Goal: Task Accomplishment & Management: Manage account settings

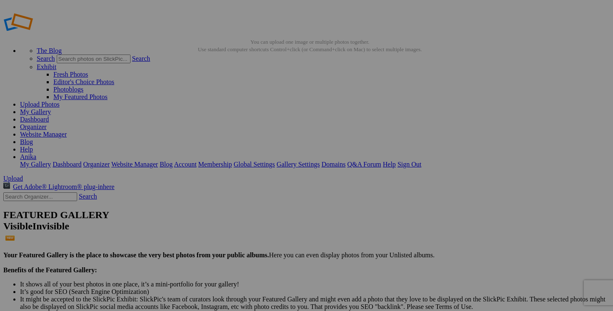
scroll to position [7, 0]
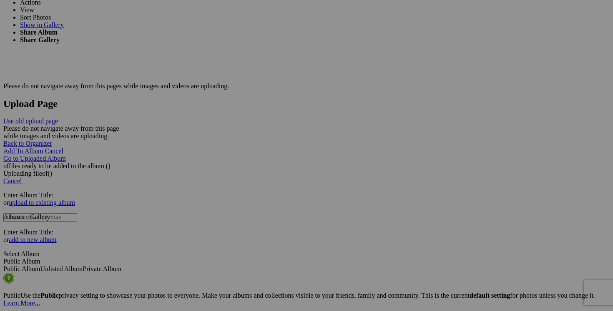
scroll to position [1563, 0]
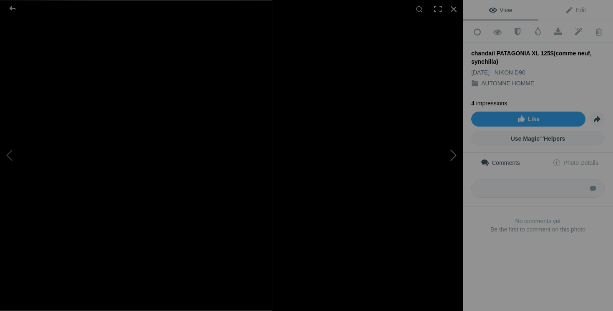
click at [415, 177] on button at bounding box center [431, 156] width 63 height 112
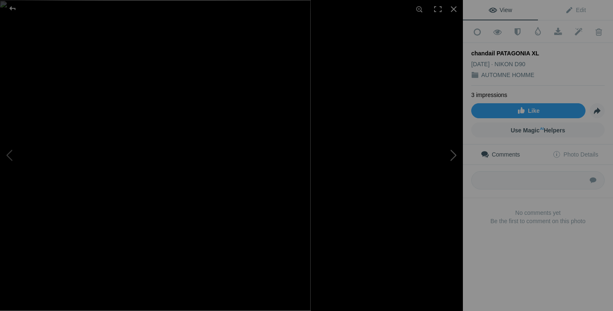
click at [453, 157] on button at bounding box center [431, 156] width 63 height 112
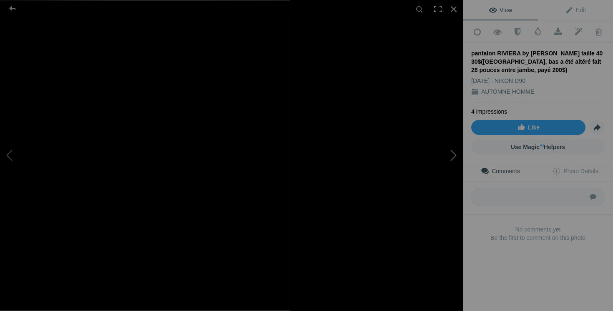
click at [447, 160] on button at bounding box center [431, 156] width 63 height 112
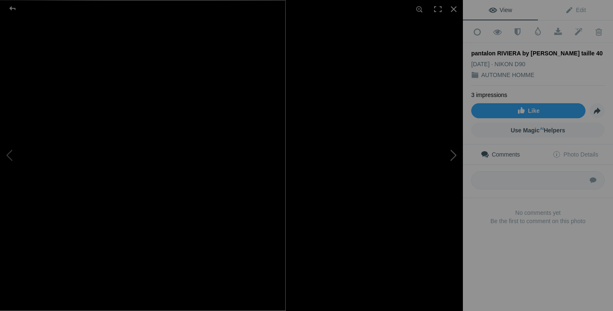
click at [425, 163] on button at bounding box center [431, 156] width 63 height 112
click at [435, 148] on button at bounding box center [431, 156] width 63 height 112
click at [453, 150] on button at bounding box center [431, 156] width 63 height 112
click at [450, 158] on button at bounding box center [431, 156] width 63 height 112
click at [414, 176] on button at bounding box center [431, 156] width 63 height 112
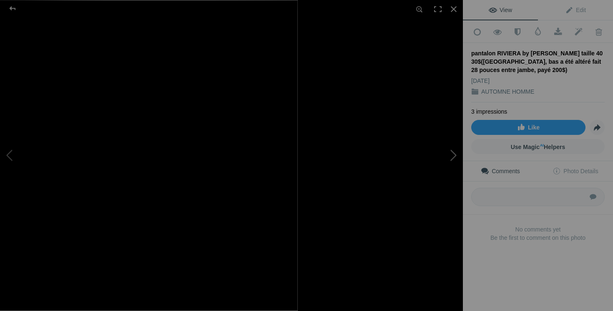
click at [447, 167] on button at bounding box center [431, 156] width 63 height 112
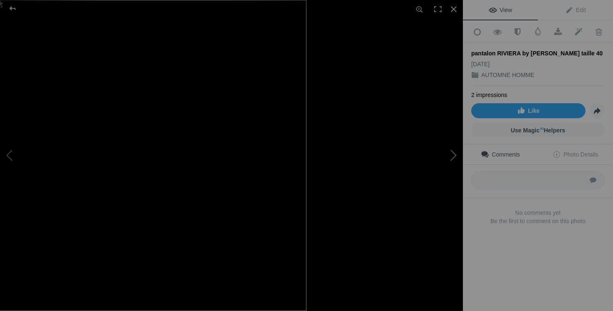
click at [450, 164] on button at bounding box center [431, 156] width 63 height 112
click at [449, 141] on button at bounding box center [431, 156] width 63 height 112
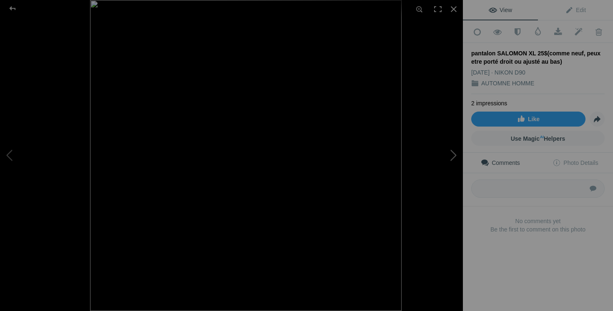
click at [420, 171] on button at bounding box center [431, 156] width 63 height 112
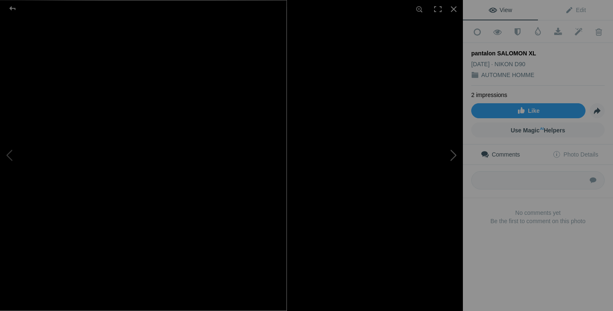
click at [450, 165] on button at bounding box center [431, 156] width 63 height 112
click at [432, 157] on button at bounding box center [431, 156] width 63 height 112
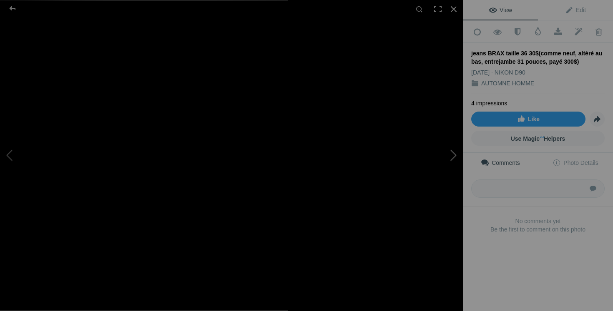
click at [448, 165] on button at bounding box center [431, 156] width 63 height 112
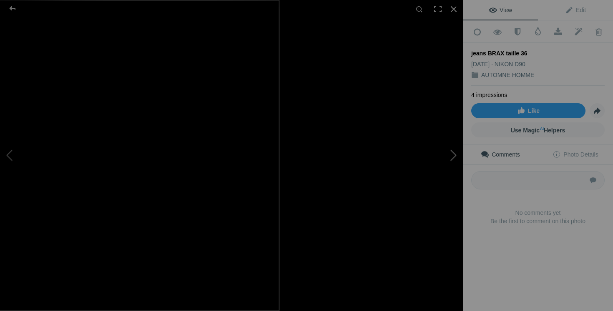
click at [419, 189] on button at bounding box center [431, 156] width 63 height 112
click at [444, 158] on button at bounding box center [431, 156] width 63 height 112
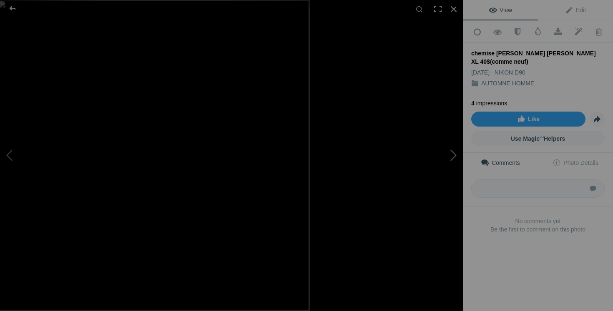
click at [452, 166] on button at bounding box center [431, 156] width 63 height 112
click at [458, 162] on button at bounding box center [431, 156] width 63 height 112
click at [416, 160] on button at bounding box center [431, 156] width 63 height 112
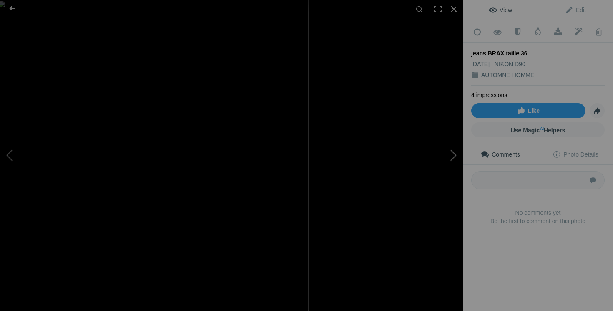
click at [456, 168] on button at bounding box center [431, 156] width 63 height 112
click at [445, 160] on button at bounding box center [431, 156] width 63 height 112
click at [444, 159] on button at bounding box center [431, 156] width 63 height 112
click at [409, 168] on button at bounding box center [431, 156] width 63 height 112
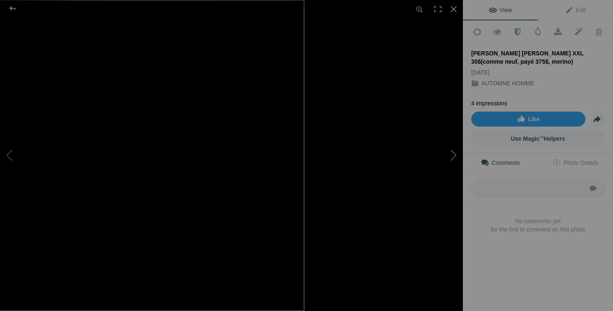
click at [457, 156] on button at bounding box center [431, 156] width 63 height 112
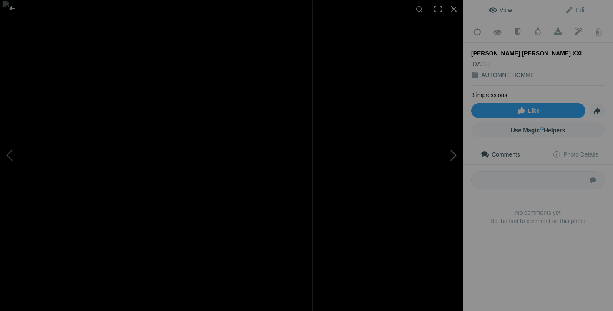
click at [455, 155] on button at bounding box center [431, 156] width 63 height 112
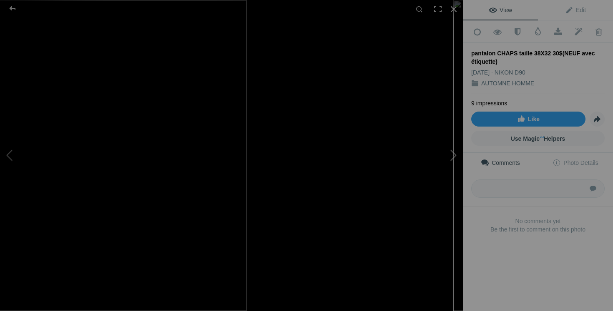
click at [415, 179] on button at bounding box center [431, 156] width 63 height 112
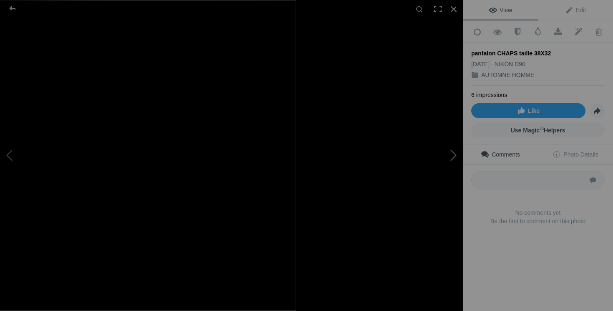
click at [452, 158] on button at bounding box center [431, 156] width 63 height 112
click at [445, 152] on button at bounding box center [431, 156] width 63 height 112
click at [451, 150] on button at bounding box center [431, 156] width 63 height 112
click at [418, 162] on button at bounding box center [431, 156] width 63 height 112
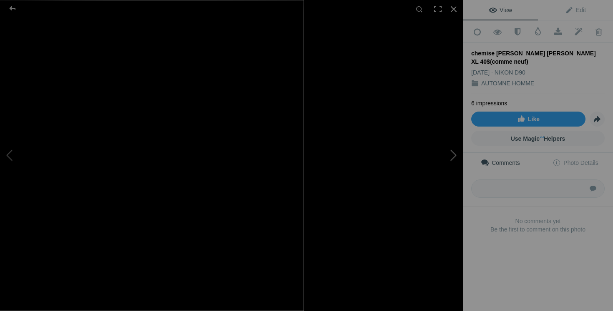
click at [445, 160] on button at bounding box center [431, 156] width 63 height 112
click at [444, 168] on button at bounding box center [431, 156] width 63 height 112
click at [423, 176] on button at bounding box center [431, 156] width 63 height 112
click at [454, 168] on button at bounding box center [431, 156] width 63 height 112
click at [451, 165] on button at bounding box center [431, 156] width 63 height 112
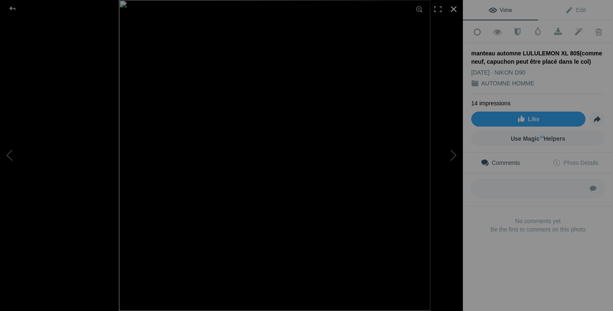
click at [454, 10] on div at bounding box center [453, 9] width 18 height 18
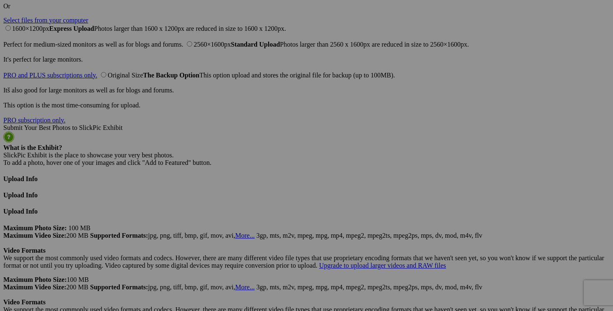
scroll to position [2005, 0]
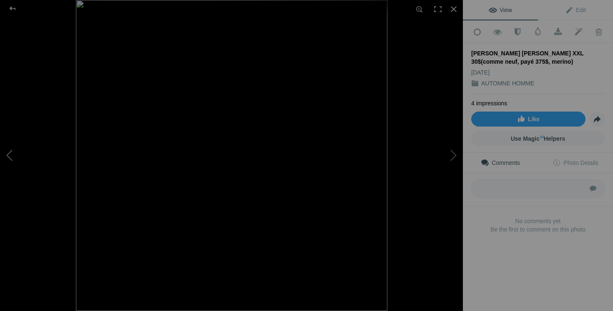
click at [5, 152] on button at bounding box center [31, 156] width 63 height 112
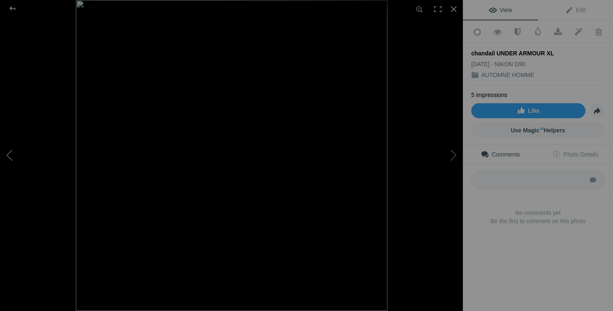
click at [5, 152] on button at bounding box center [31, 156] width 63 height 112
click at [453, 6] on div at bounding box center [453, 9] width 18 height 18
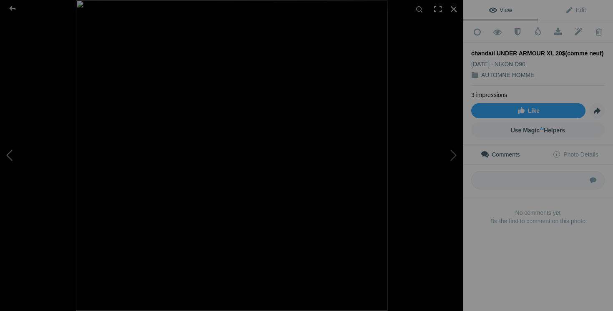
click at [26, 156] on button at bounding box center [31, 156] width 63 height 112
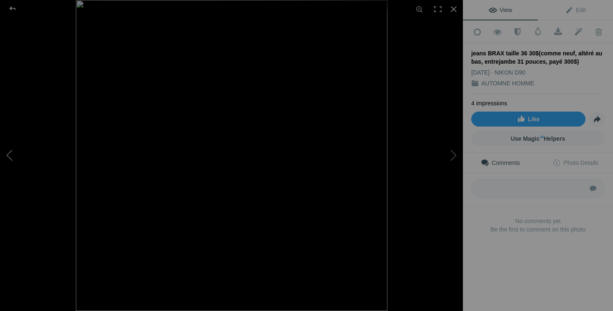
click at [13, 146] on button at bounding box center [31, 156] width 63 height 112
click at [454, 166] on button at bounding box center [431, 156] width 63 height 112
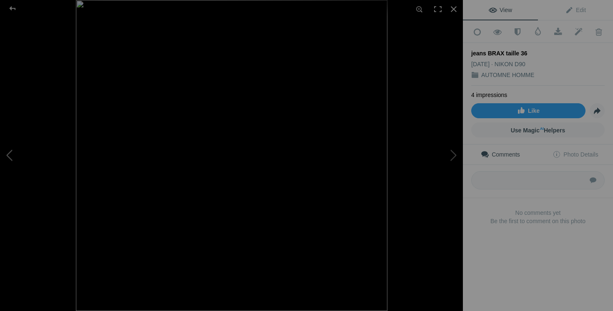
click at [45, 147] on button at bounding box center [31, 156] width 63 height 112
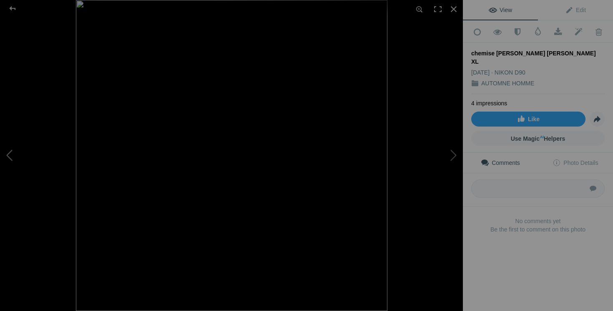
click at [45, 147] on button at bounding box center [31, 156] width 63 height 112
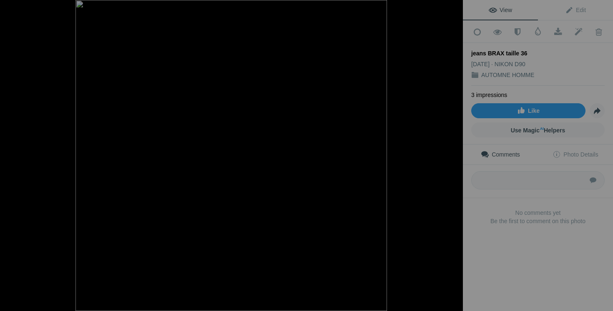
click at [45, 147] on button at bounding box center [31, 156] width 63 height 112
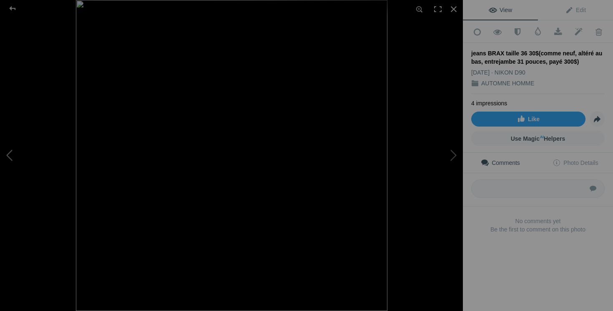
click at [21, 152] on button at bounding box center [31, 156] width 63 height 112
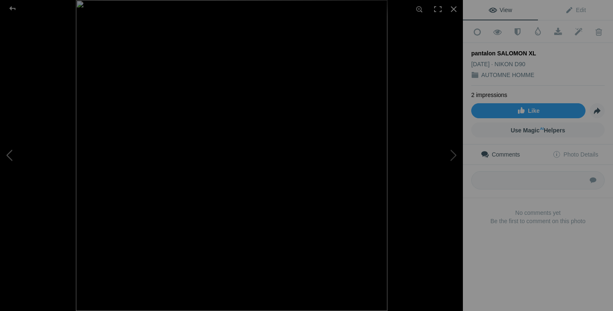
click at [21, 152] on button at bounding box center [31, 156] width 63 height 112
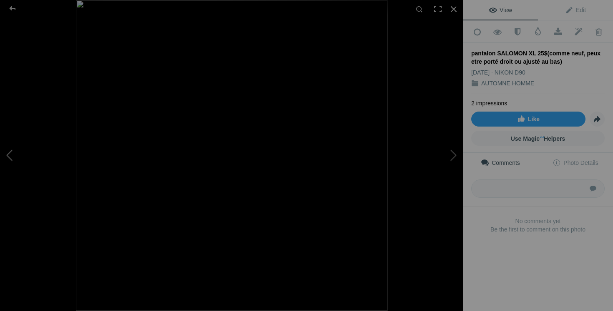
click at [16, 154] on button at bounding box center [31, 156] width 63 height 112
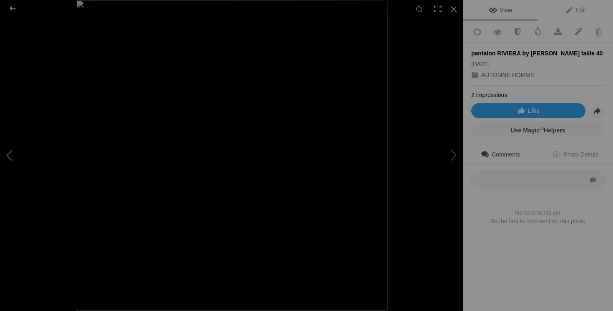
click at [16, 154] on button at bounding box center [31, 156] width 63 height 112
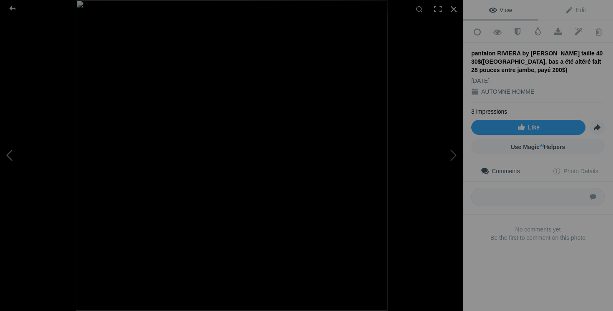
click at [7, 155] on button at bounding box center [31, 156] width 63 height 112
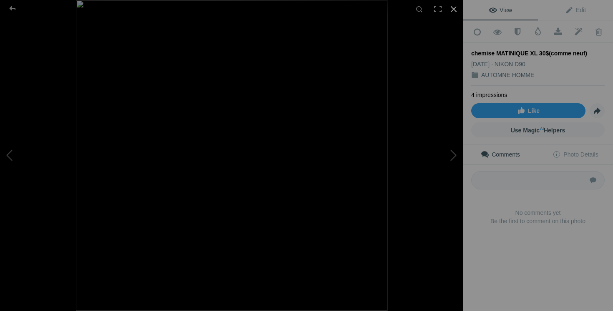
click at [453, 8] on div at bounding box center [453, 9] width 18 height 18
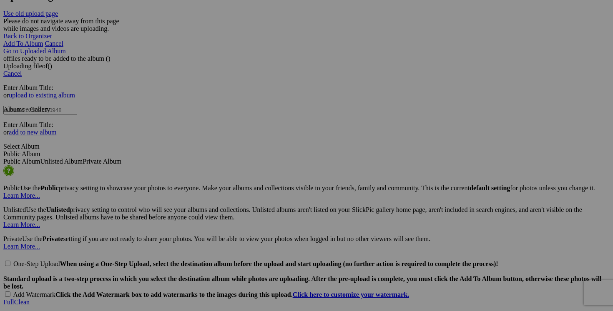
scroll to position [0, 26]
drag, startPoint x: 248, startPoint y: 174, endPoint x: 263, endPoint y: 174, distance: 14.2
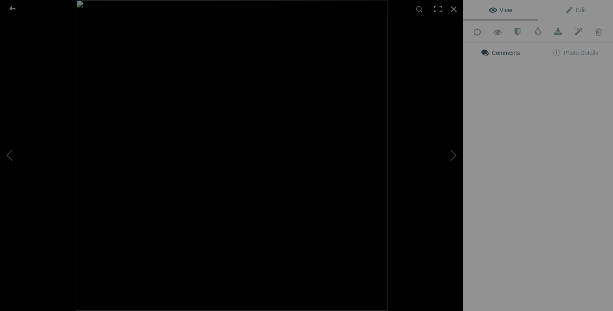
type input "chemise MATINIQUE XL 30$(comme neuf, PAYÉ 250$)"
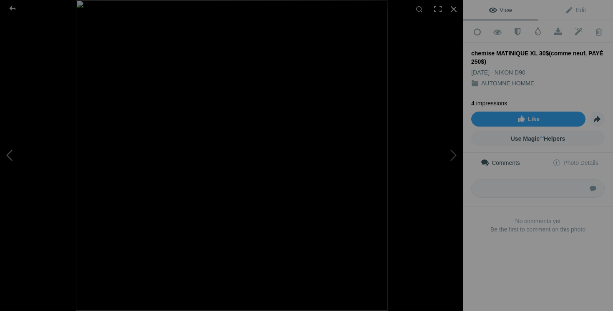
click at [11, 151] on button at bounding box center [31, 156] width 63 height 112
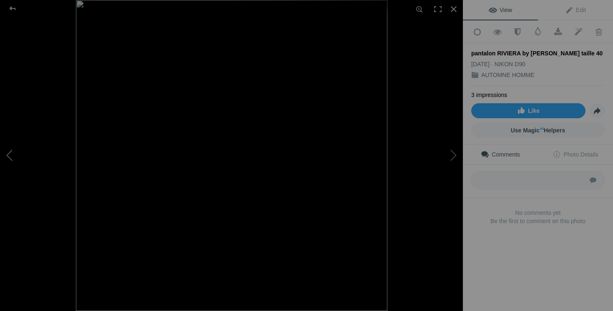
click at [11, 151] on button at bounding box center [31, 156] width 63 height 112
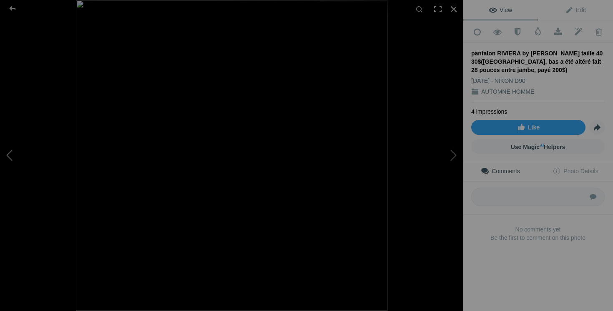
click at [21, 149] on button at bounding box center [31, 156] width 63 height 112
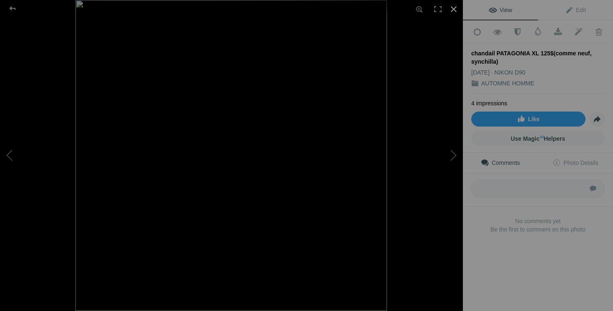
click at [455, 8] on div at bounding box center [453, 9] width 18 height 18
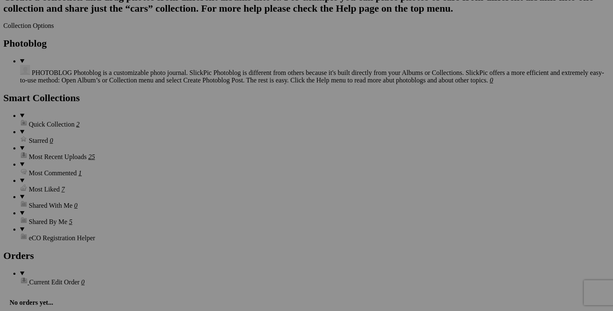
scroll to position [1083, 0]
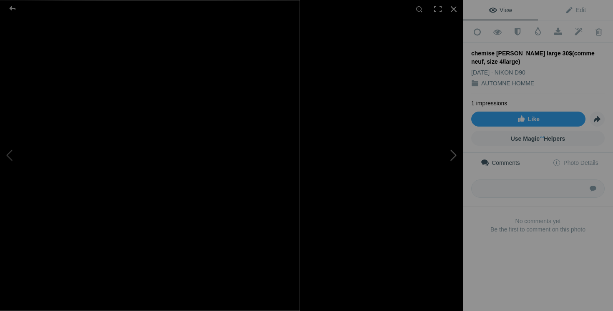
click at [430, 179] on button at bounding box center [431, 156] width 63 height 112
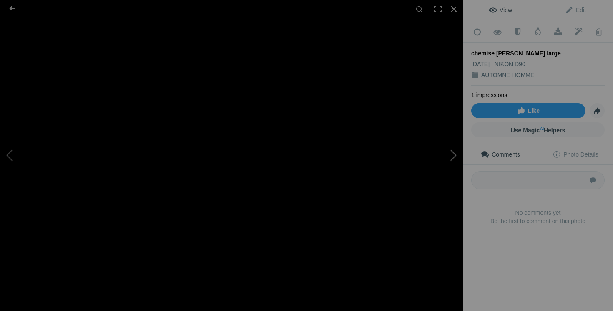
click at [444, 147] on button at bounding box center [431, 156] width 63 height 112
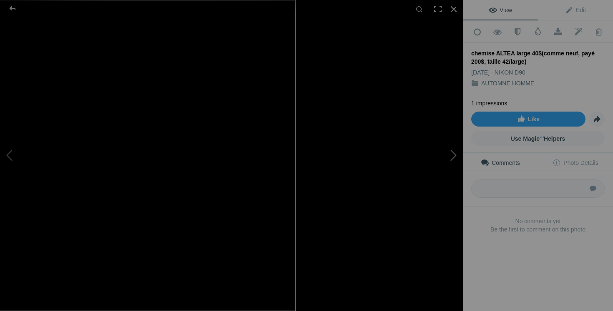
click at [454, 147] on button at bounding box center [431, 156] width 63 height 112
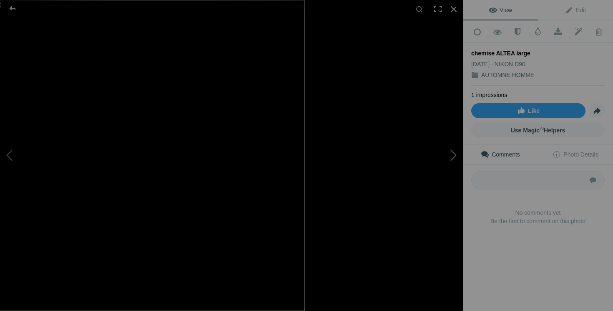
click at [447, 157] on button at bounding box center [431, 156] width 63 height 112
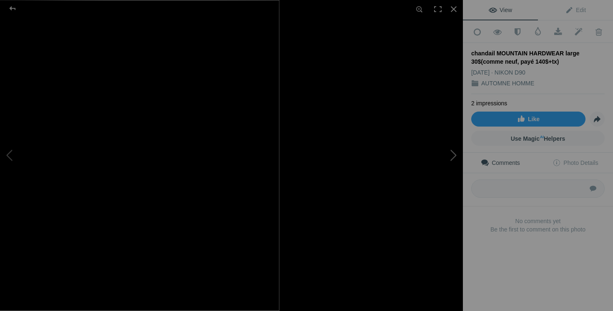
click at [432, 171] on button at bounding box center [431, 156] width 63 height 112
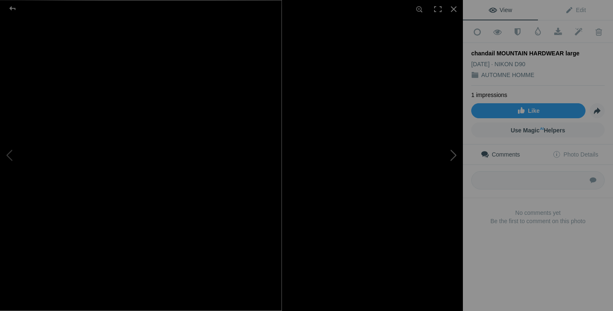
click at [444, 165] on button at bounding box center [431, 156] width 63 height 112
click at [445, 165] on button at bounding box center [431, 156] width 63 height 112
click at [446, 175] on button at bounding box center [431, 156] width 63 height 112
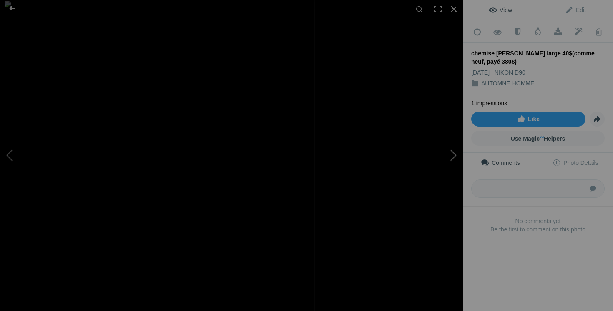
click at [435, 188] on button at bounding box center [431, 156] width 63 height 112
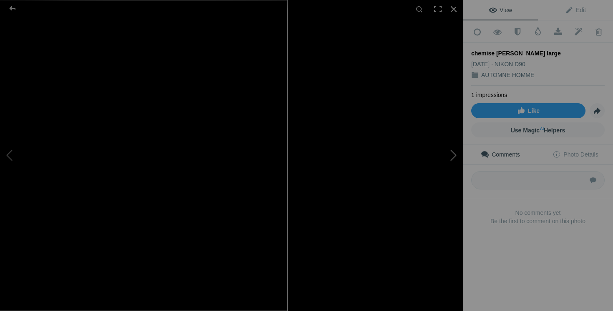
click at [450, 163] on button at bounding box center [431, 156] width 63 height 112
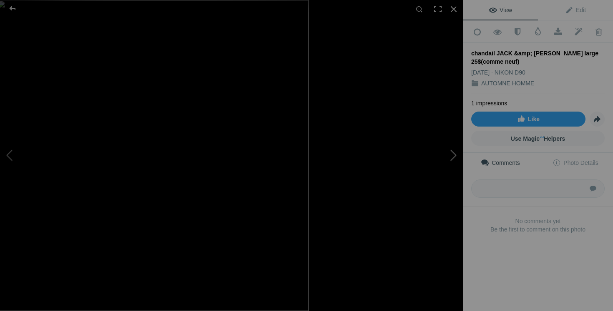
click at [455, 161] on button at bounding box center [431, 156] width 63 height 112
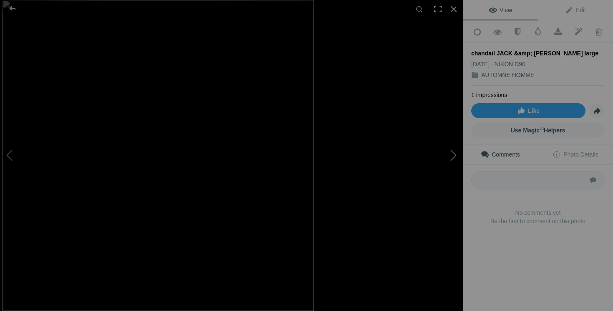
click at [454, 161] on button at bounding box center [431, 156] width 63 height 112
click at [431, 161] on button at bounding box center [431, 156] width 63 height 112
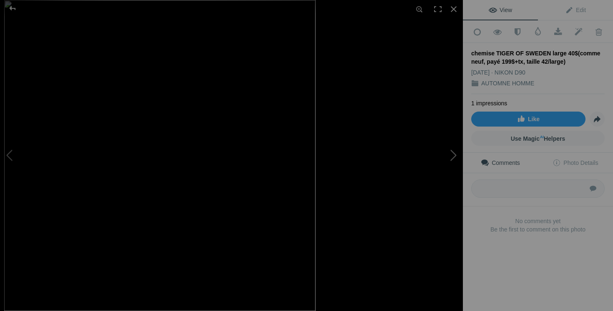
click at [455, 162] on button at bounding box center [431, 156] width 63 height 112
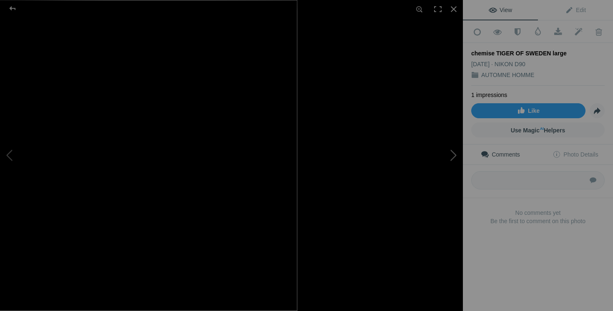
click at [448, 157] on button at bounding box center [431, 156] width 63 height 112
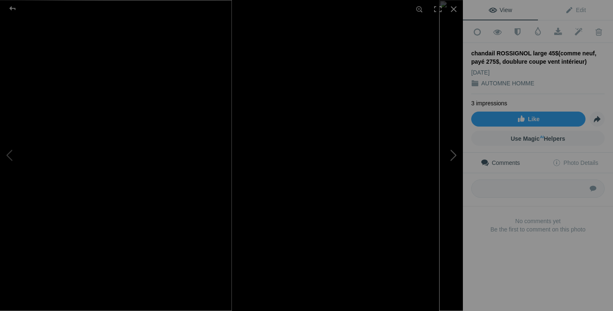
click at [414, 167] on button at bounding box center [431, 156] width 63 height 112
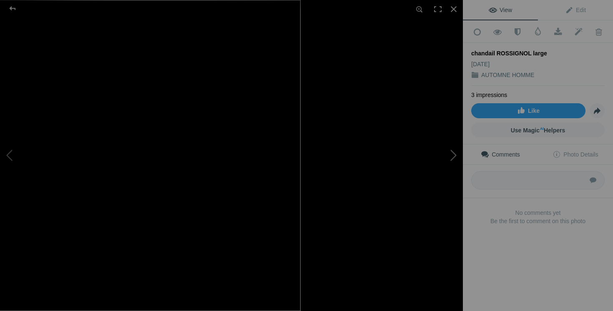
click at [456, 155] on button at bounding box center [431, 156] width 63 height 112
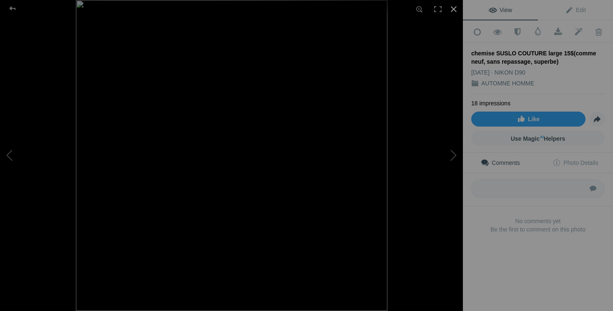
click at [451, 11] on div at bounding box center [453, 9] width 18 height 18
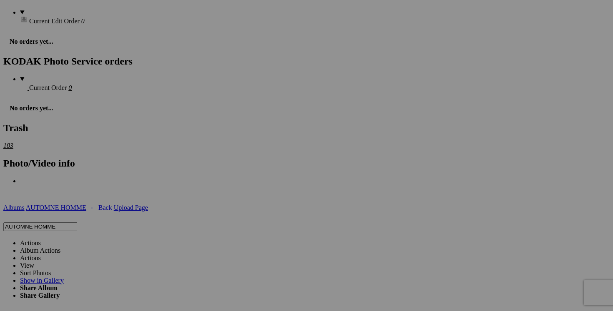
scroll to position [1356, 0]
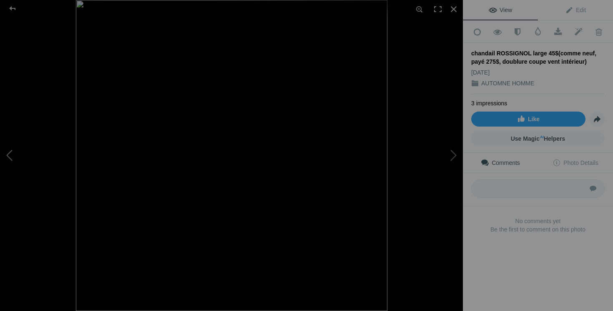
click at [10, 158] on button at bounding box center [31, 156] width 63 height 112
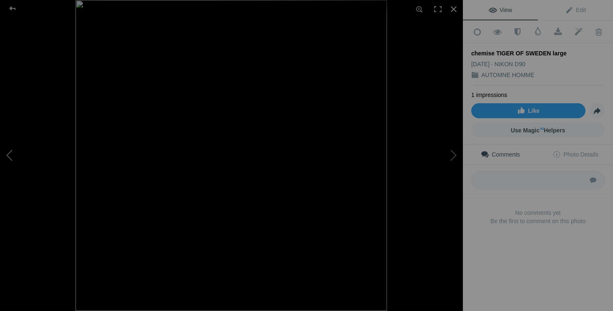
click at [10, 158] on button at bounding box center [31, 156] width 63 height 112
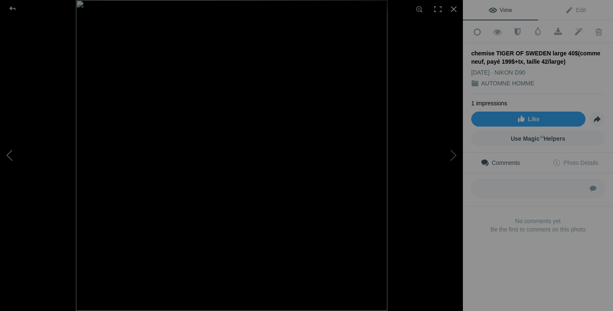
click at [9, 156] on button at bounding box center [31, 156] width 63 height 112
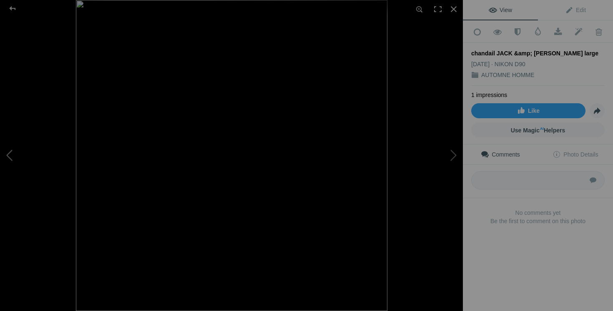
click at [9, 156] on button at bounding box center [31, 156] width 63 height 112
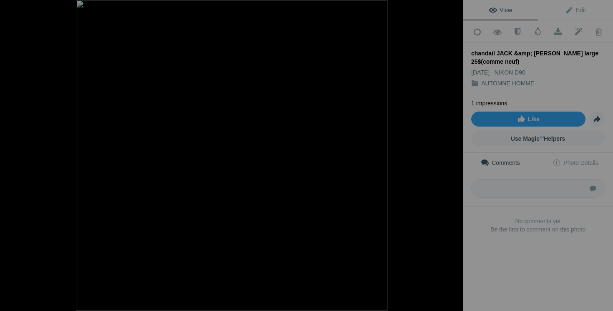
click at [9, 156] on button at bounding box center [31, 156] width 63 height 112
click at [6, 156] on button at bounding box center [31, 156] width 63 height 112
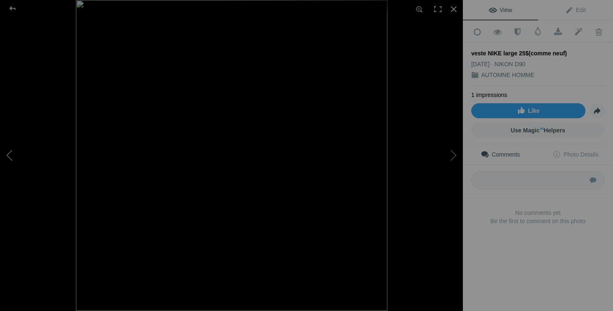
click at [3, 153] on button at bounding box center [31, 156] width 63 height 112
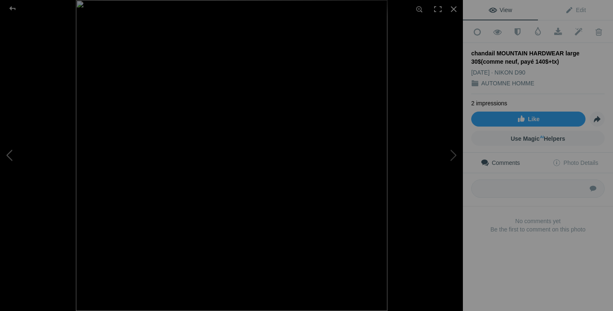
click at [8, 154] on button at bounding box center [31, 156] width 63 height 112
click at [9, 153] on button at bounding box center [31, 156] width 63 height 112
click at [449, 14] on div at bounding box center [453, 9] width 18 height 18
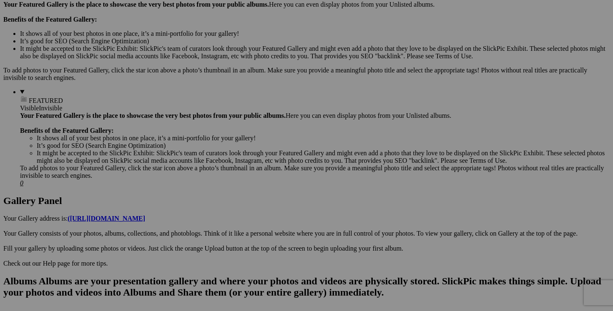
scroll to position [231, 0]
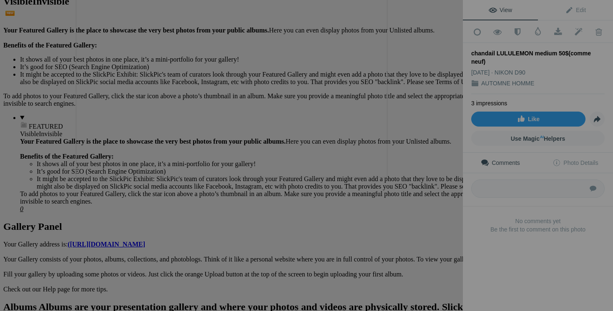
click at [424, 176] on button at bounding box center [431, 156] width 63 height 112
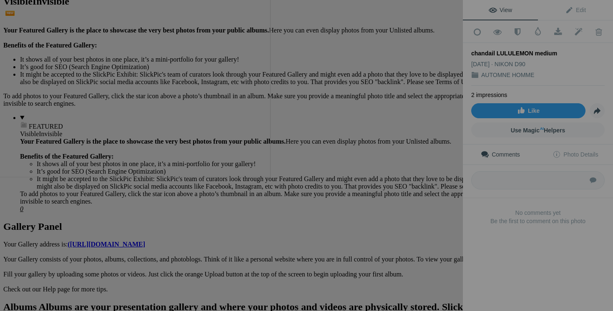
click at [443, 172] on button at bounding box center [431, 156] width 63 height 112
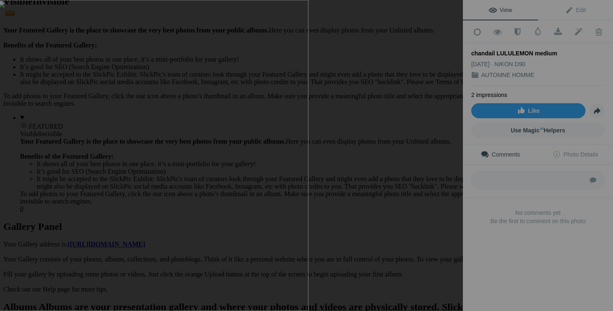
click at [449, 167] on button at bounding box center [431, 156] width 63 height 112
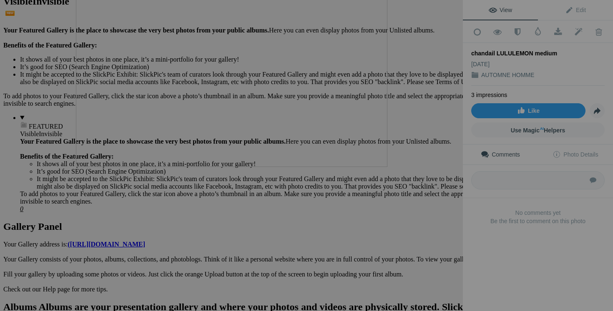
click at [414, 163] on button at bounding box center [431, 156] width 63 height 112
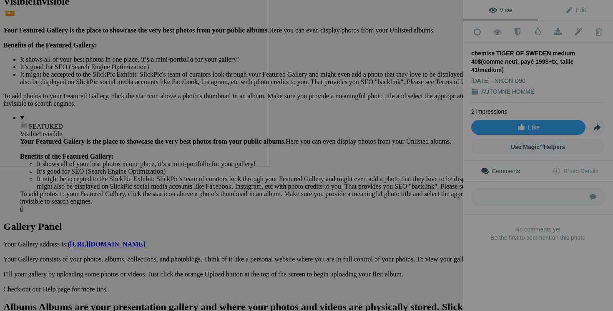
click at [409, 182] on button at bounding box center [431, 156] width 63 height 112
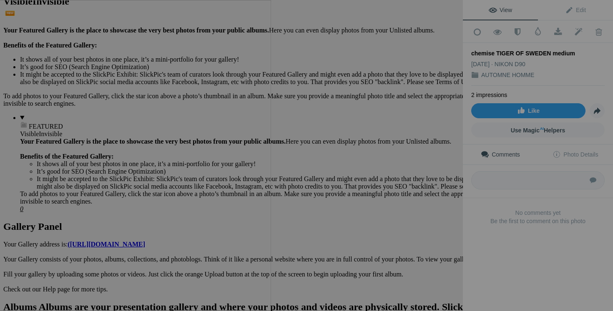
click at [431, 178] on button at bounding box center [431, 156] width 63 height 112
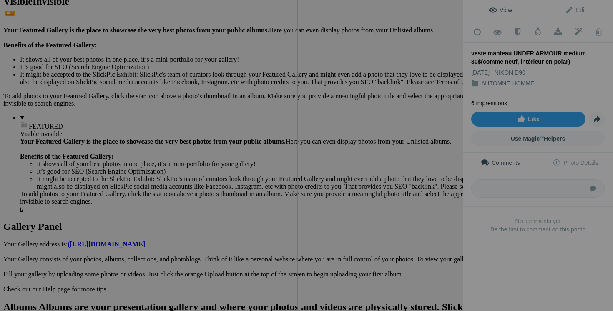
click at [454, 175] on button at bounding box center [431, 156] width 63 height 112
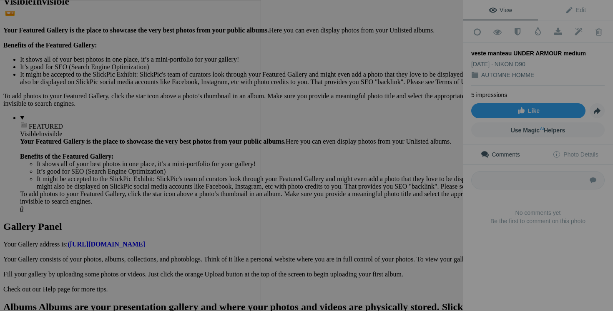
click at [400, 158] on div at bounding box center [623, 155] width 463 height 311
click at [419, 167] on button at bounding box center [431, 156] width 63 height 112
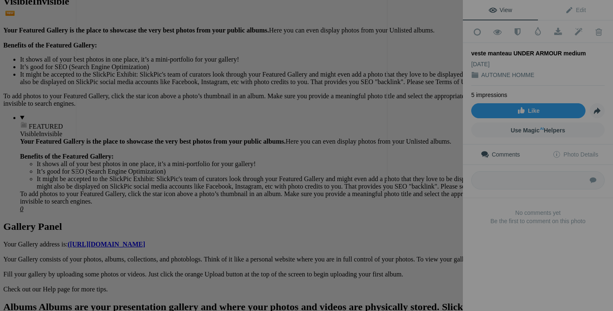
click at [437, 184] on button at bounding box center [431, 156] width 63 height 112
click at [449, 182] on button at bounding box center [431, 156] width 63 height 112
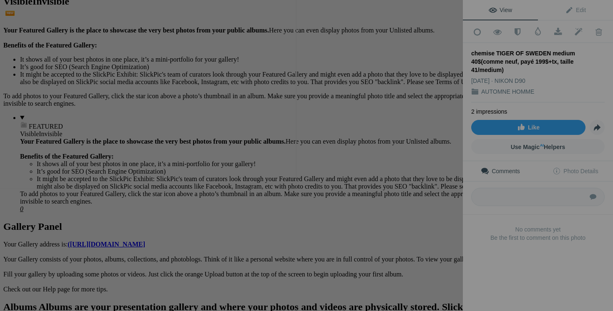
click at [441, 174] on button at bounding box center [431, 156] width 63 height 112
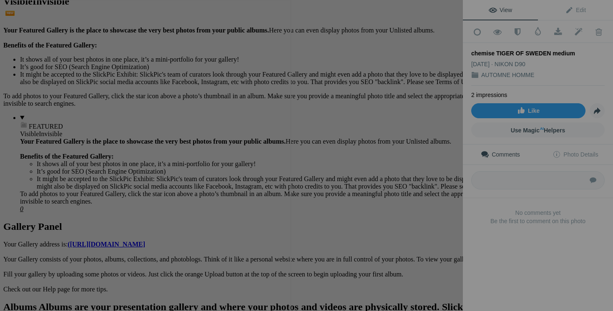
click at [429, 162] on button at bounding box center [431, 156] width 63 height 112
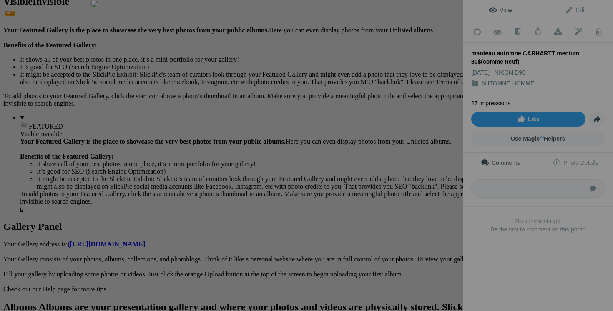
click at [451, 173] on button at bounding box center [431, 156] width 63 height 112
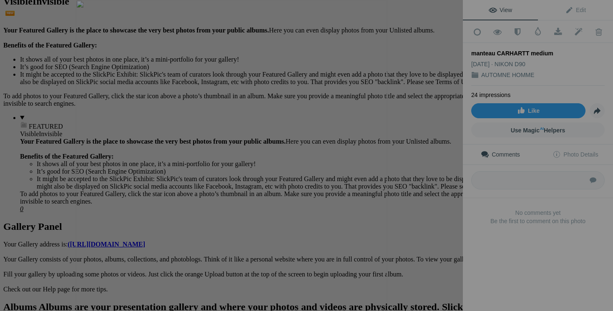
click at [95, 161] on img at bounding box center [231, 155] width 311 height 311
click at [62, 154] on button at bounding box center [31, 156] width 63 height 112
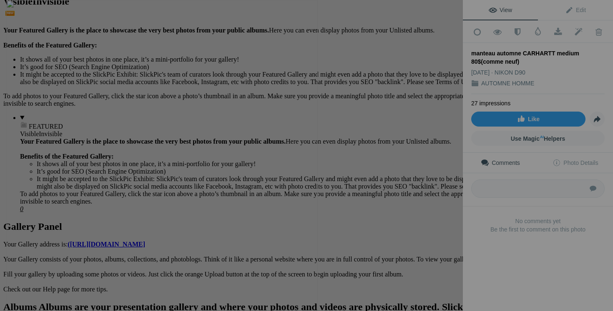
click at [424, 178] on button at bounding box center [431, 156] width 63 height 112
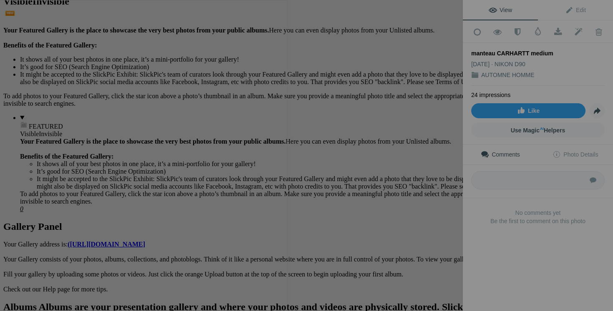
click at [431, 178] on button at bounding box center [431, 156] width 63 height 112
click at [422, 170] on button at bounding box center [431, 156] width 63 height 112
click at [421, 179] on button at bounding box center [431, 156] width 63 height 112
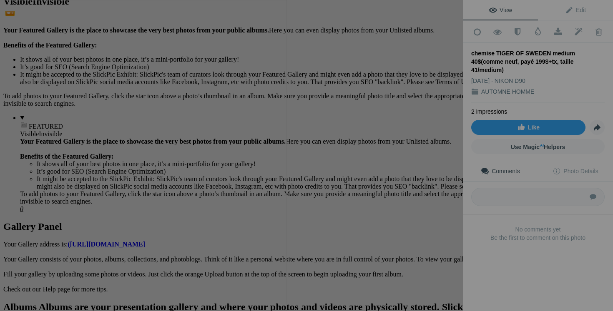
click at [439, 178] on button at bounding box center [431, 156] width 63 height 112
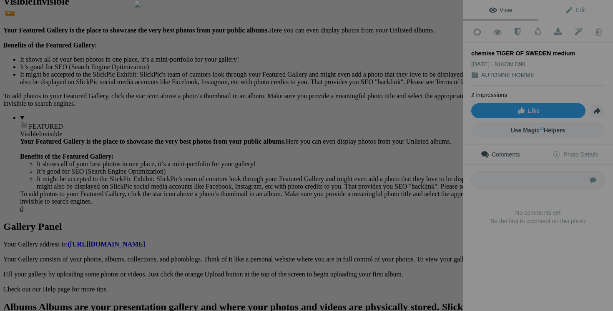
click at [448, 178] on button at bounding box center [431, 156] width 63 height 112
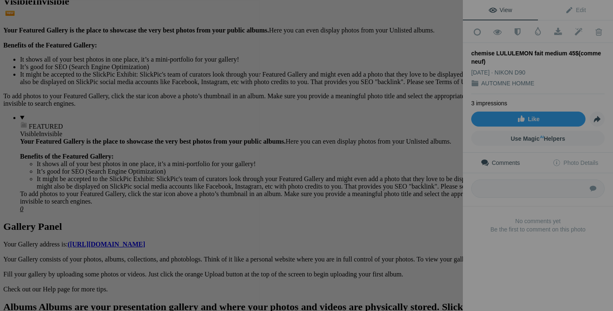
click at [419, 181] on button at bounding box center [431, 156] width 63 height 112
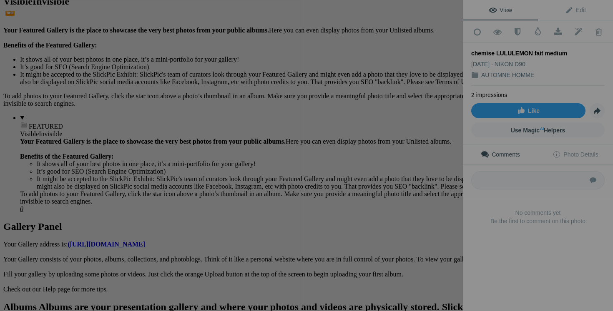
click at [439, 177] on button at bounding box center [431, 156] width 63 height 112
click at [424, 179] on button at bounding box center [431, 156] width 63 height 112
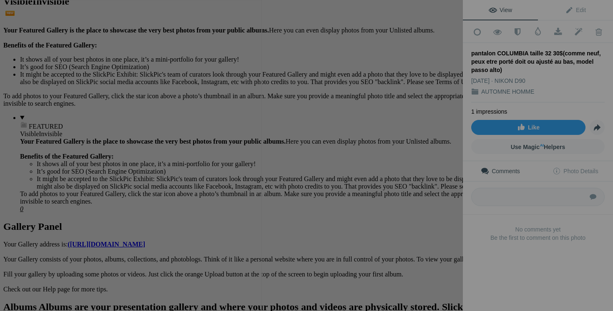
click at [420, 171] on button at bounding box center [431, 156] width 63 height 112
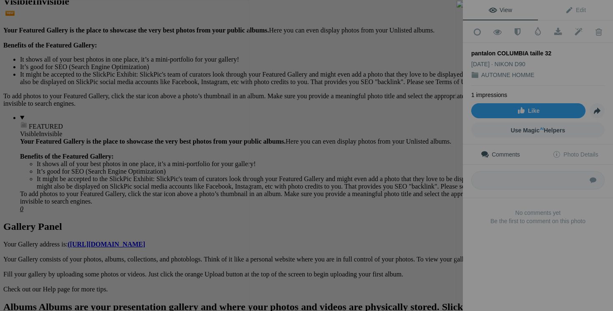
click at [384, 185] on div at bounding box center [611, 155] width 463 height 311
click at [437, 150] on button at bounding box center [431, 156] width 63 height 112
click at [443, 186] on button at bounding box center [431, 156] width 63 height 112
click at [419, 172] on button at bounding box center [431, 156] width 63 height 112
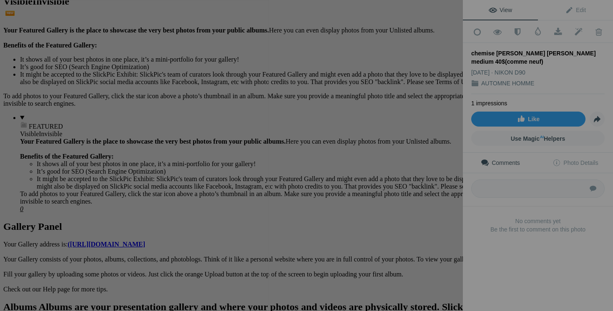
click at [432, 166] on button at bounding box center [431, 156] width 63 height 112
click at [442, 176] on button at bounding box center [431, 156] width 63 height 112
click at [441, 161] on button at bounding box center [431, 156] width 63 height 112
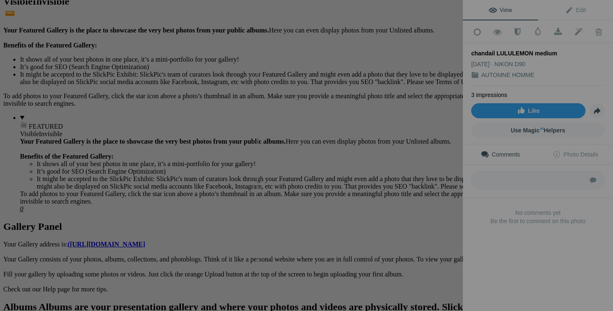
click at [410, 175] on button at bounding box center [431, 156] width 63 height 112
click at [432, 172] on button at bounding box center [431, 156] width 63 height 112
click at [439, 176] on button at bounding box center [431, 156] width 63 height 112
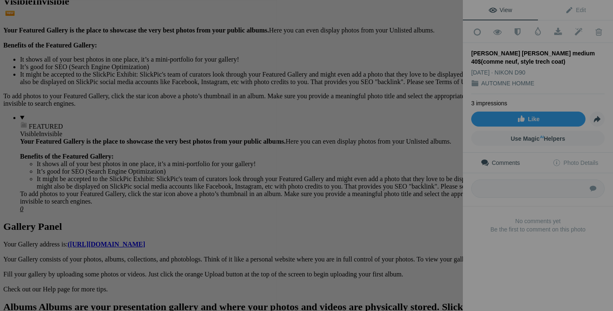
click at [427, 183] on button at bounding box center [431, 156] width 63 height 112
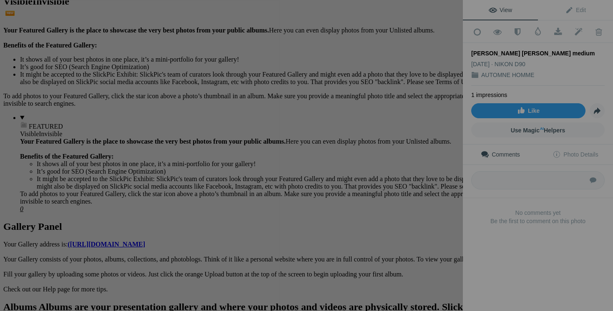
click at [452, 168] on button at bounding box center [431, 156] width 63 height 112
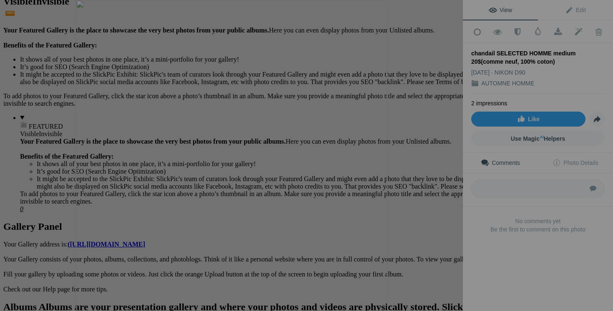
click at [453, 4] on div at bounding box center [453, 9] width 18 height 18
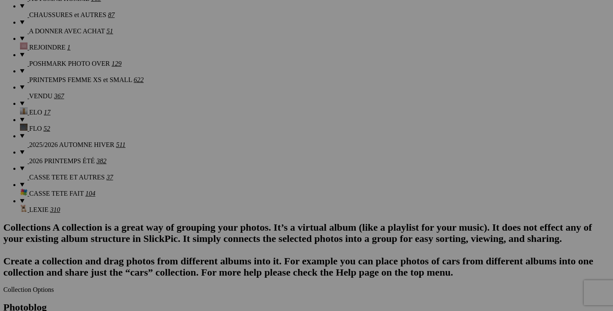
scroll to position [823, 0]
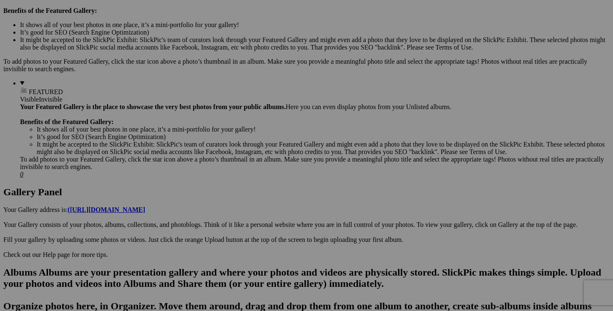
scroll to position [198, 0]
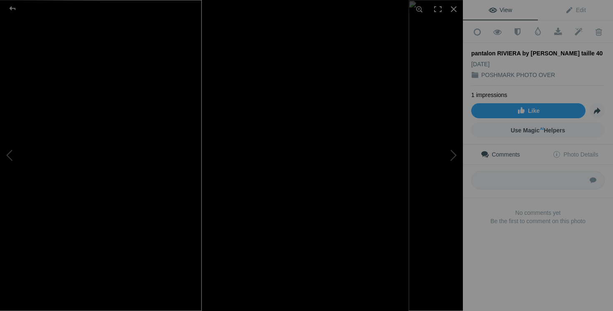
click at [373, 130] on div at bounding box center [564, 155] width 463 height 311
click at [444, 152] on button at bounding box center [431, 156] width 63 height 112
click at [27, 146] on button at bounding box center [31, 156] width 63 height 112
click at [455, 9] on div at bounding box center [453, 9] width 18 height 18
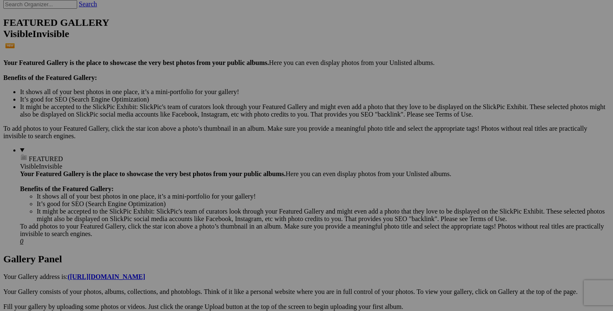
scroll to position [202, 0]
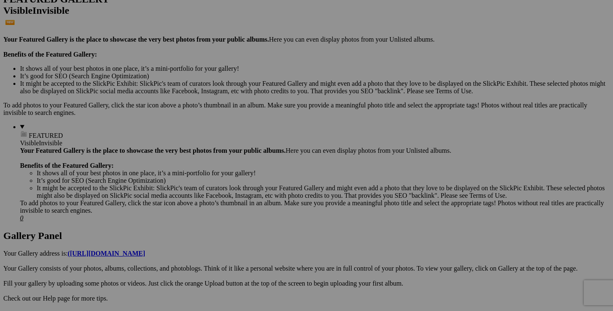
scroll to position [215, 0]
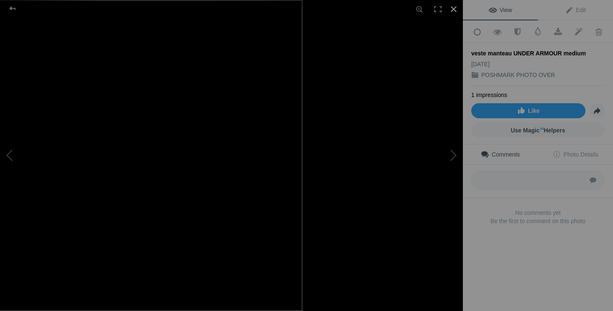
click at [456, 9] on div at bounding box center [453, 9] width 18 height 18
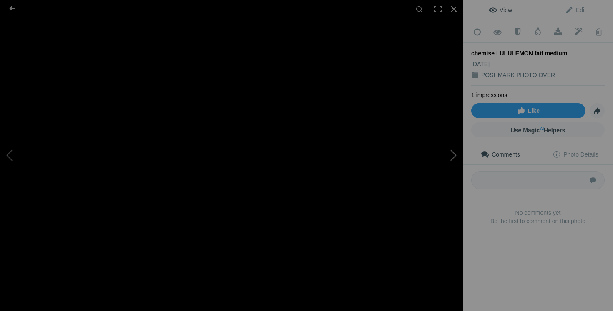
click at [425, 178] on button at bounding box center [431, 156] width 63 height 112
click at [434, 185] on button at bounding box center [431, 156] width 63 height 112
click at [454, 158] on button at bounding box center [431, 156] width 63 height 112
click at [448, 166] on button at bounding box center [431, 156] width 63 height 112
click at [453, 13] on div at bounding box center [453, 9] width 18 height 18
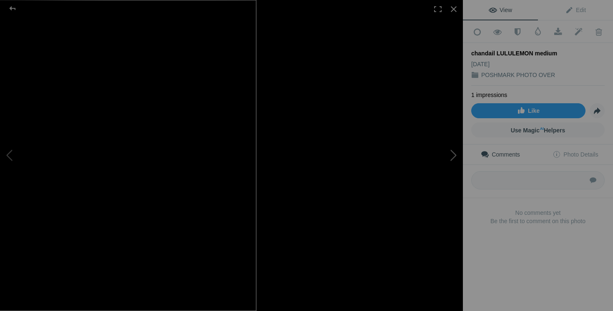
click at [419, 164] on button at bounding box center [431, 156] width 63 height 112
click at [454, 164] on button at bounding box center [431, 156] width 63 height 112
click at [451, 150] on button at bounding box center [431, 156] width 63 height 112
